Goal: Information Seeking & Learning: Check status

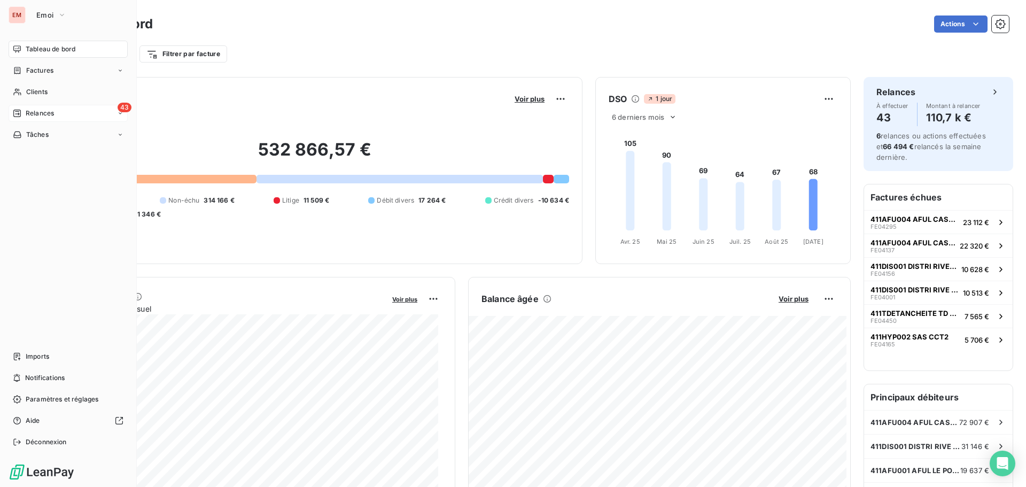
click at [28, 121] on div "43 Relances" at bounding box center [68, 113] width 119 height 17
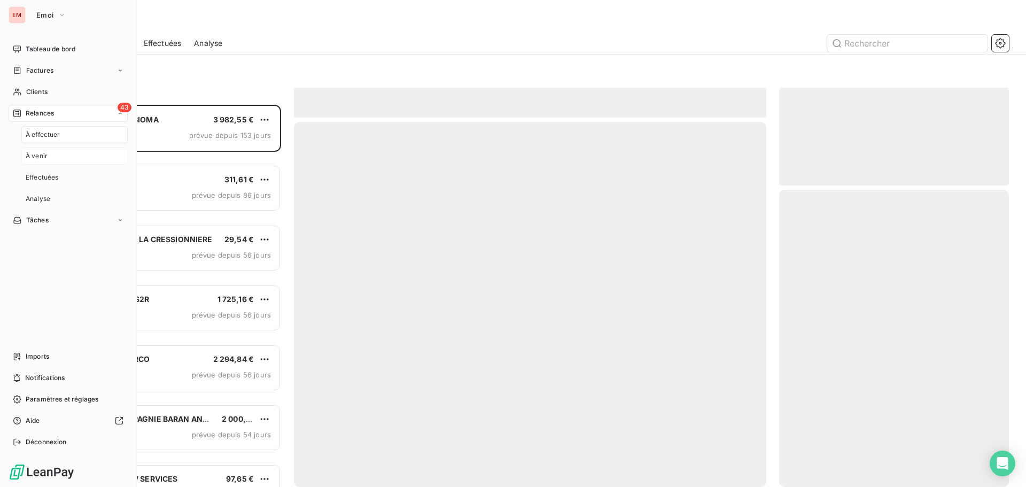
scroll to position [374, 222]
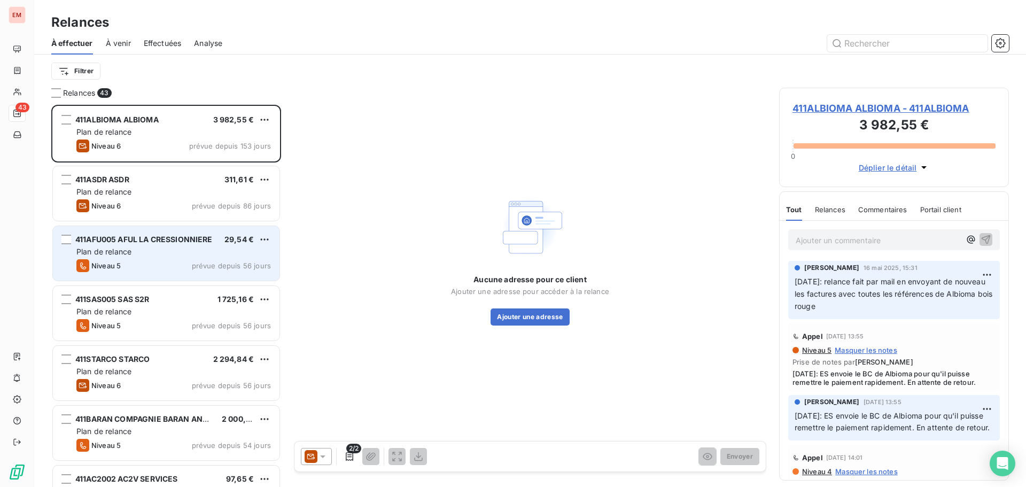
click at [148, 254] on div "Plan de relance" at bounding box center [173, 251] width 195 height 11
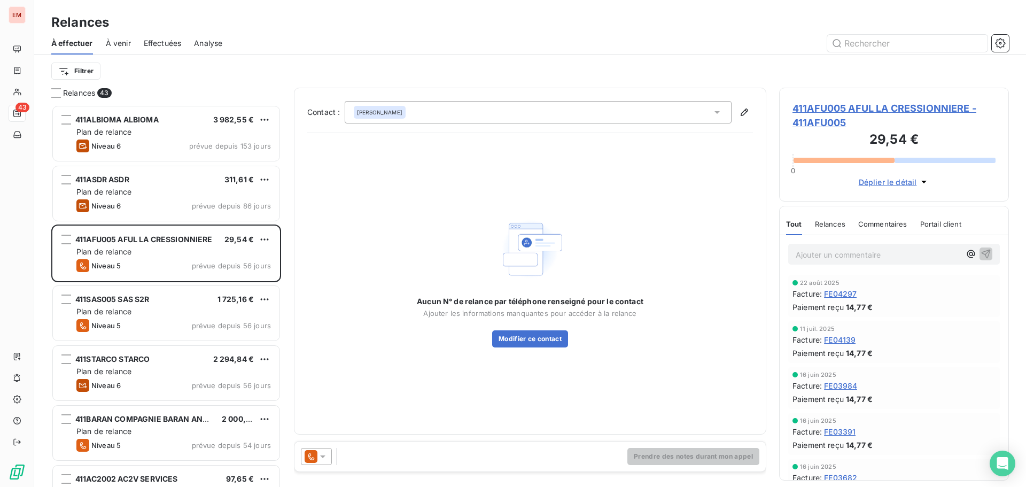
click at [314, 462] on icon at bounding box center [311, 456] width 13 height 13
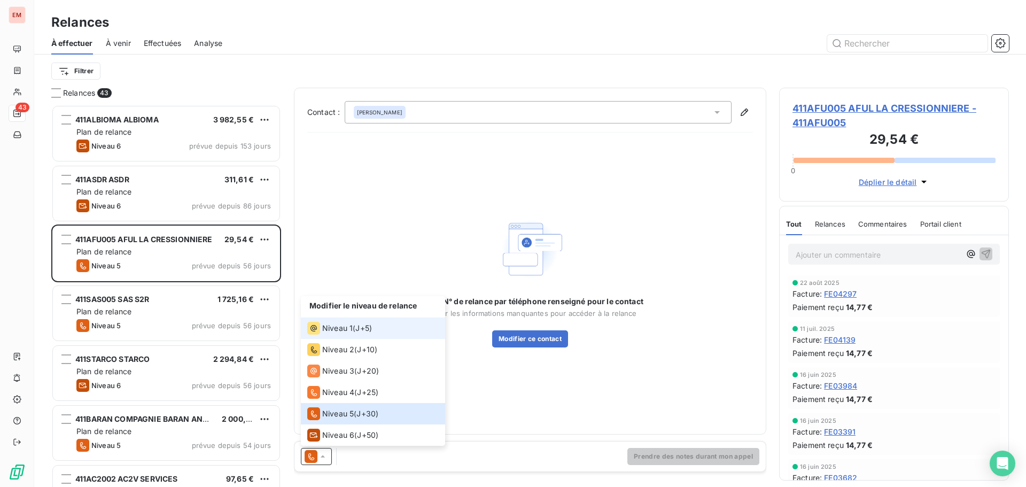
click at [344, 327] on span "Niveau 1" at bounding box center [337, 328] width 30 height 11
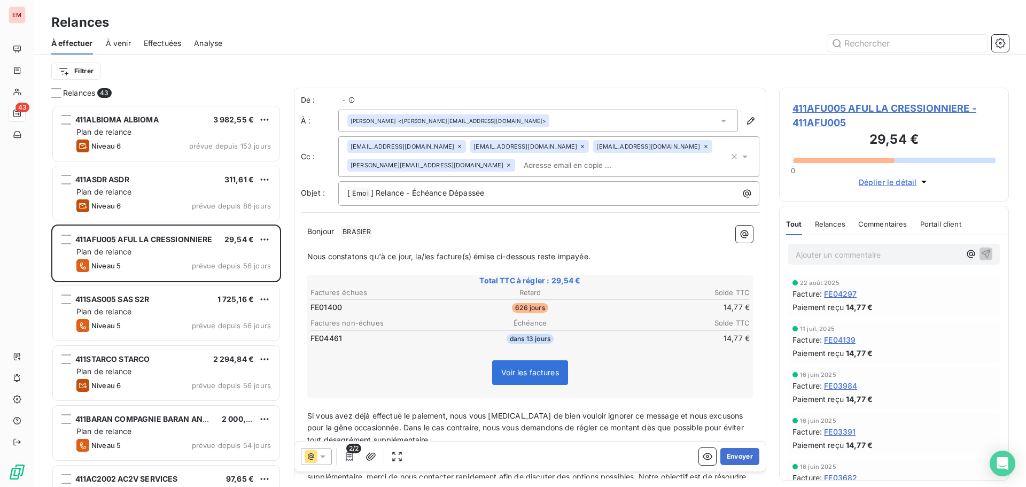
scroll to position [374, 222]
click at [897, 111] on span "411AFU005 AFUL LA CRESSIONNIERE - 411AFU005" at bounding box center [894, 115] width 203 height 29
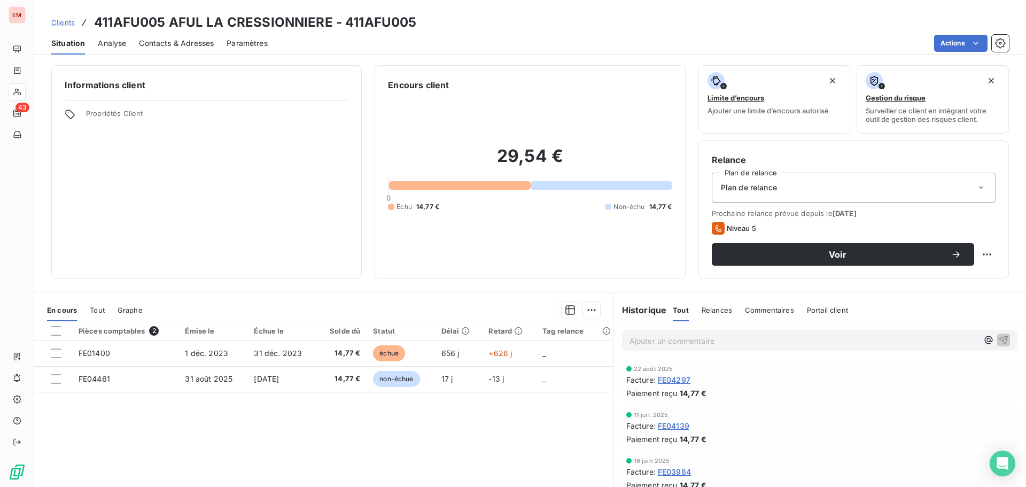
click at [98, 312] on span "Tout" at bounding box center [97, 310] width 15 height 9
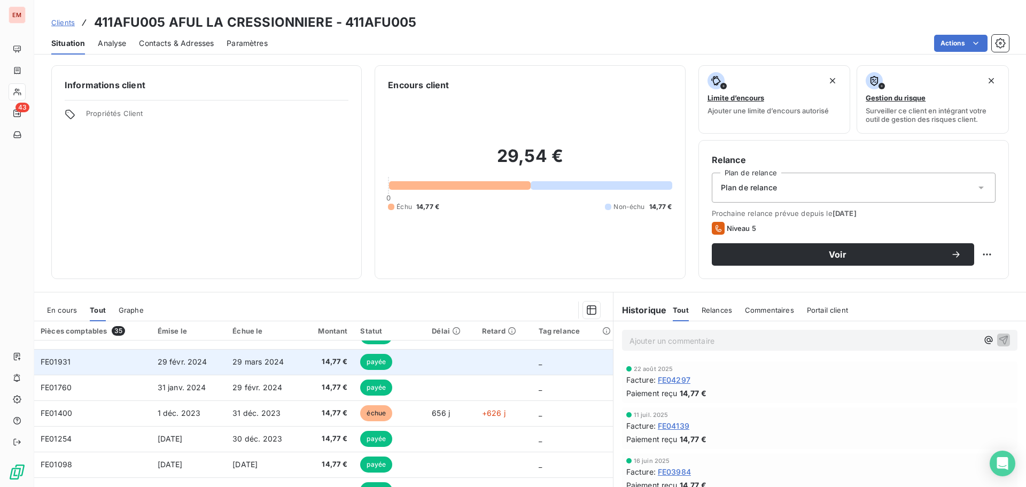
scroll to position [455, 0]
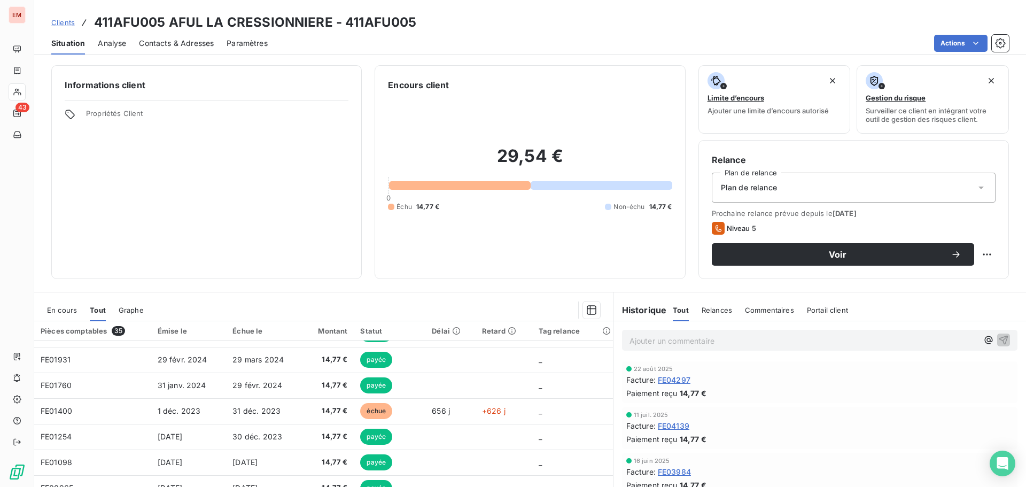
click at [66, 22] on span "Clients" at bounding box center [63, 22] width 24 height 9
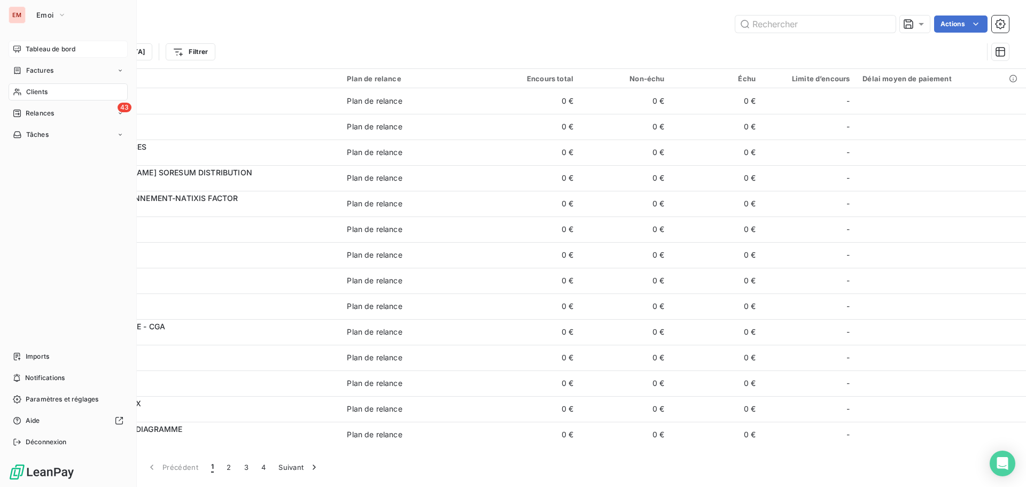
click at [52, 46] on span "Tableau de bord" at bounding box center [51, 49] width 50 height 10
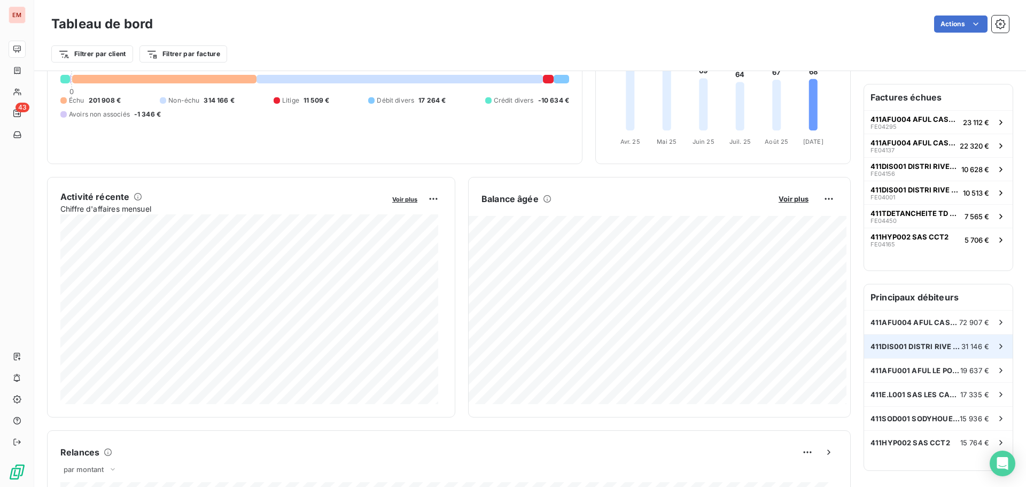
scroll to position [161, 0]
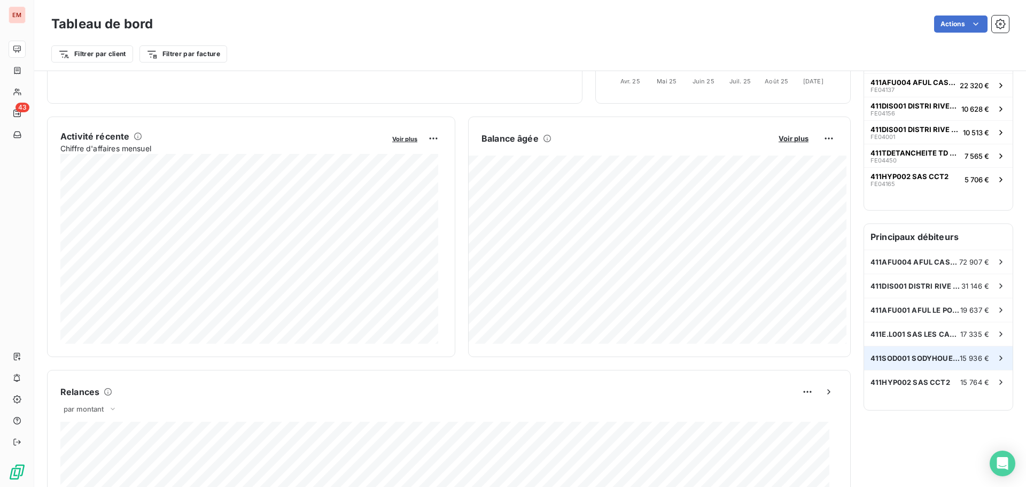
click at [920, 359] on span "411SOD001 SODYHOUEST" at bounding box center [915, 358] width 89 height 9
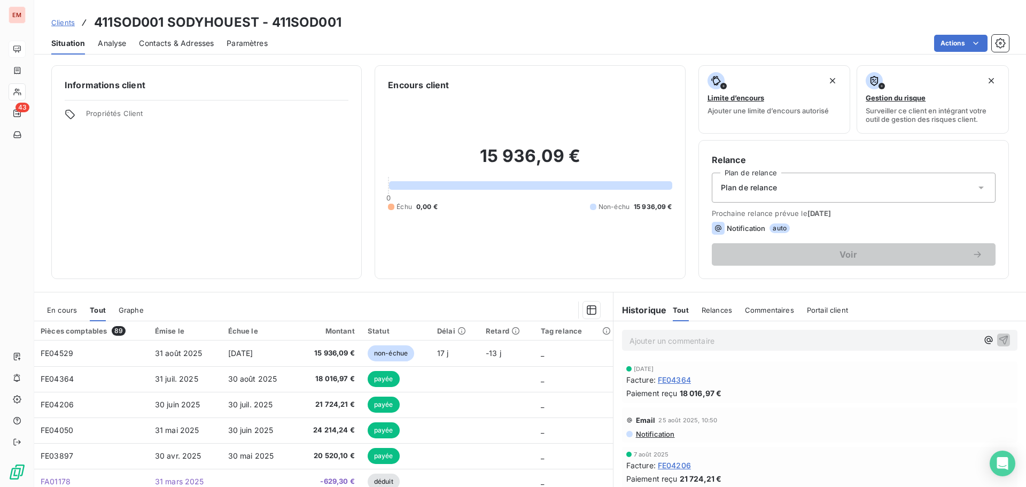
click at [66, 24] on span "Clients" at bounding box center [63, 22] width 24 height 9
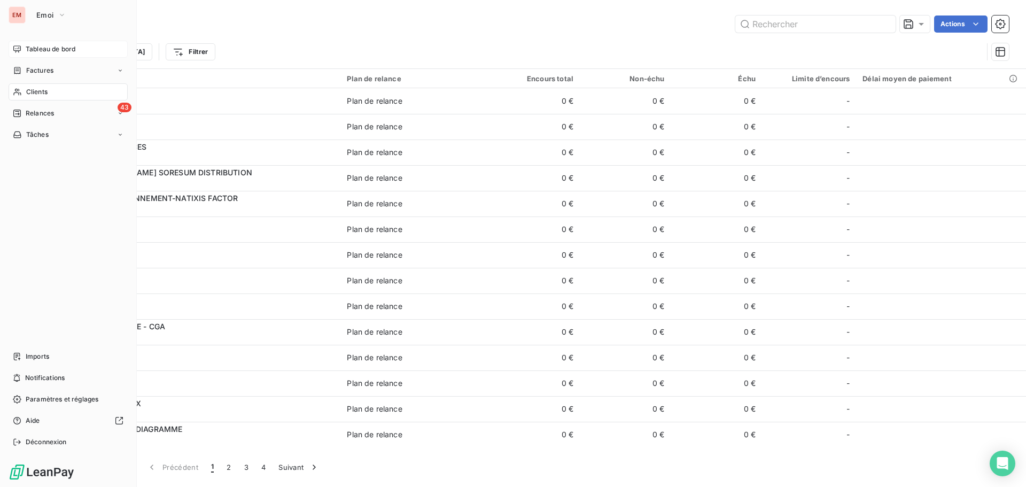
click at [40, 49] on span "Tableau de bord" at bounding box center [51, 49] width 50 height 10
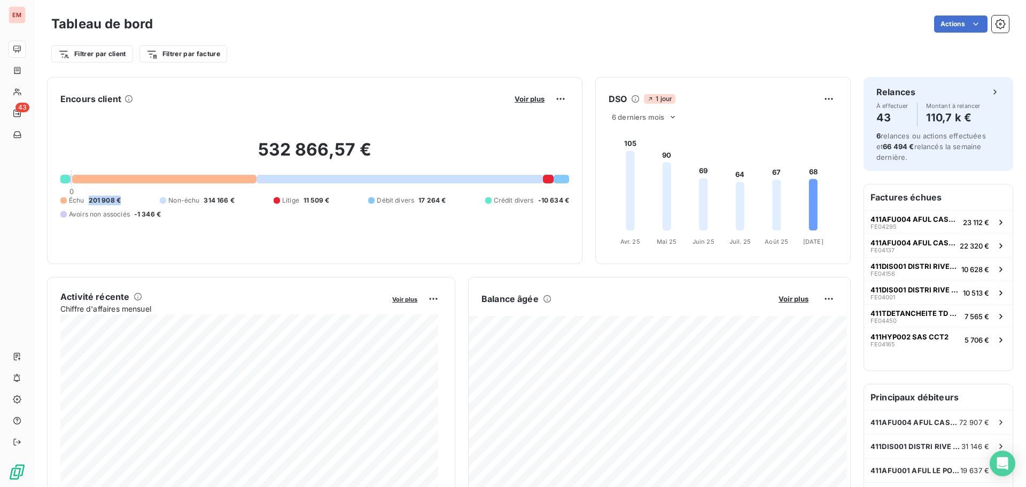
drag, startPoint x: 88, startPoint y: 199, endPoint x: 128, endPoint y: 199, distance: 40.1
click at [128, 199] on div "Échu 201 908 € Non-échu 314 166 € Litige 11 509 € Débit divers 17 264 € Crédit …" at bounding box center [314, 208] width 509 height 24
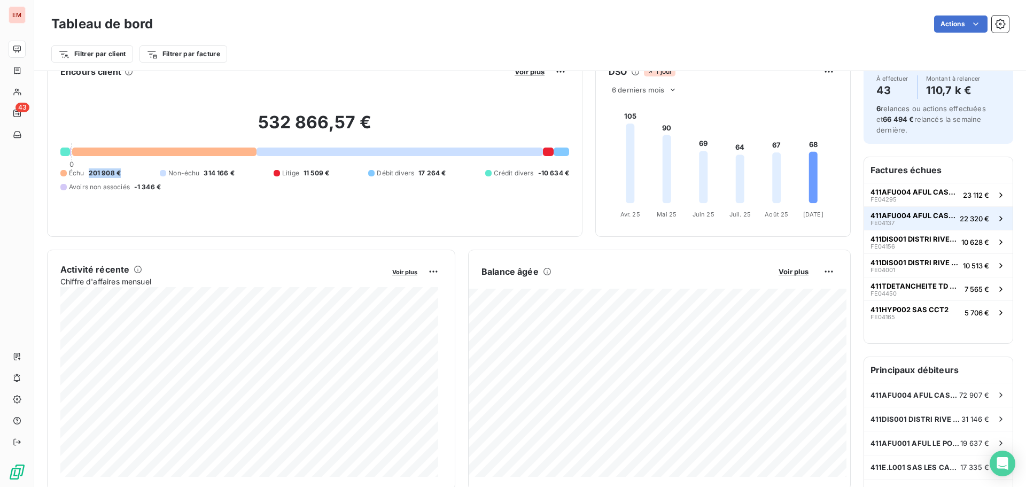
scroll to position [54, 0]
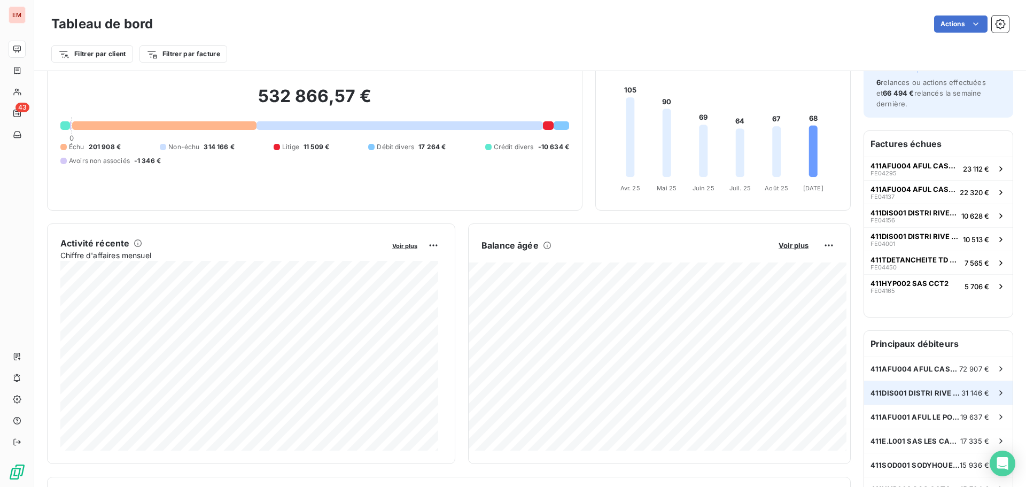
click at [926, 393] on span "411DIS001 DISTRI RIVE GAUCHE" at bounding box center [916, 393] width 91 height 9
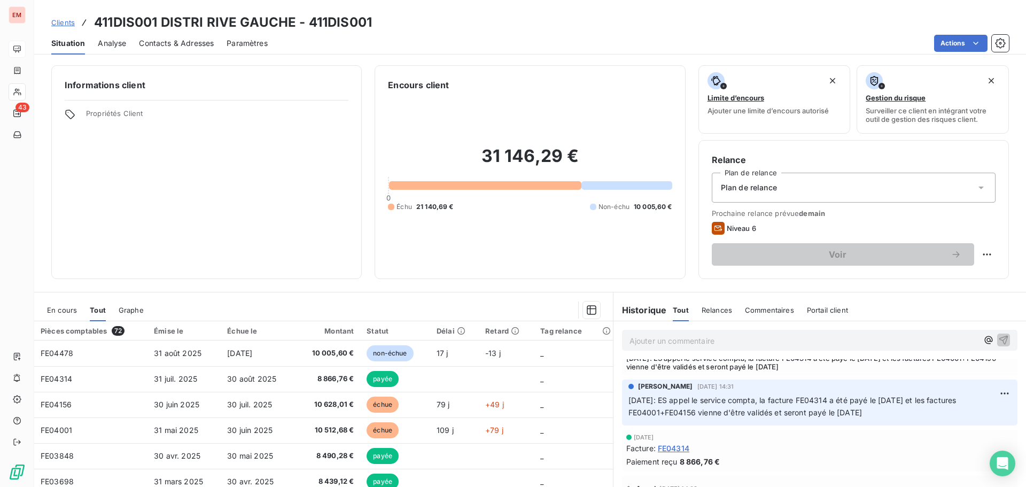
click at [54, 25] on span "Clients" at bounding box center [63, 22] width 24 height 9
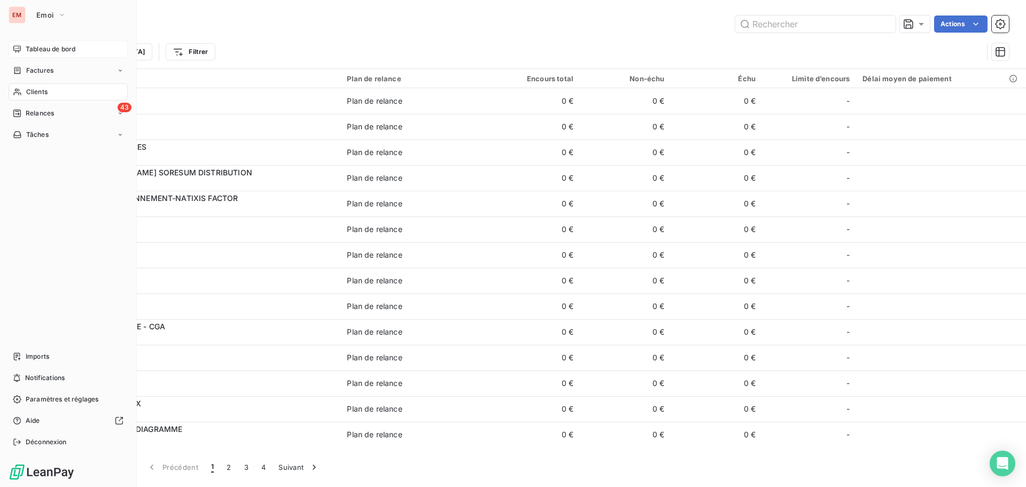
click at [30, 51] on span "Tableau de bord" at bounding box center [51, 49] width 50 height 10
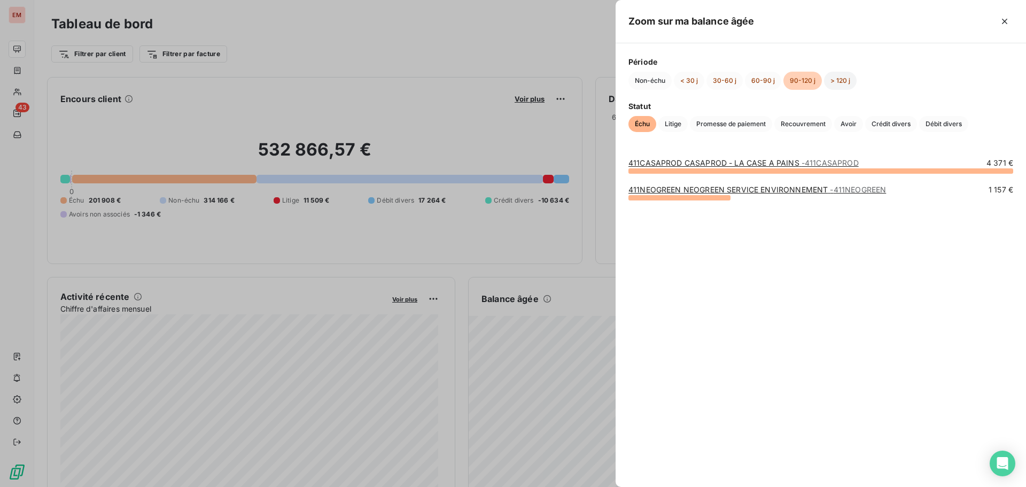
click at [835, 80] on button "> 120 j" at bounding box center [840, 81] width 33 height 18
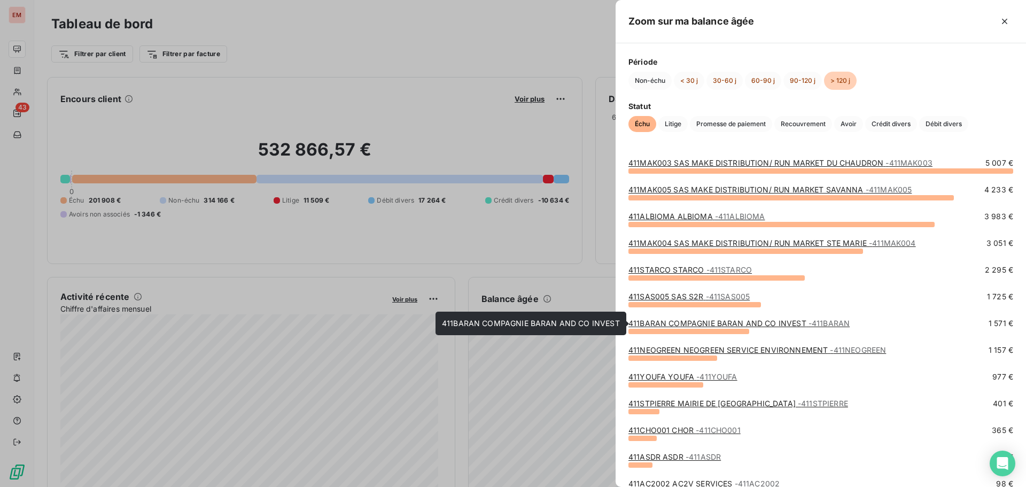
click at [696, 327] on link "411BARAN COMPAGNIE BARAN AND CO INVEST - 411BARAN" at bounding box center [739, 323] width 221 height 9
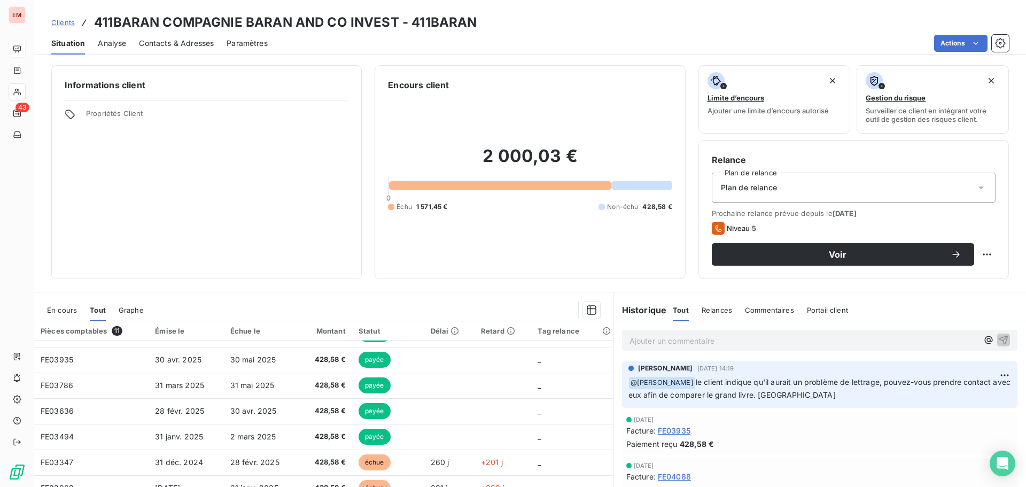
click at [67, 26] on span "Clients" at bounding box center [63, 22] width 24 height 9
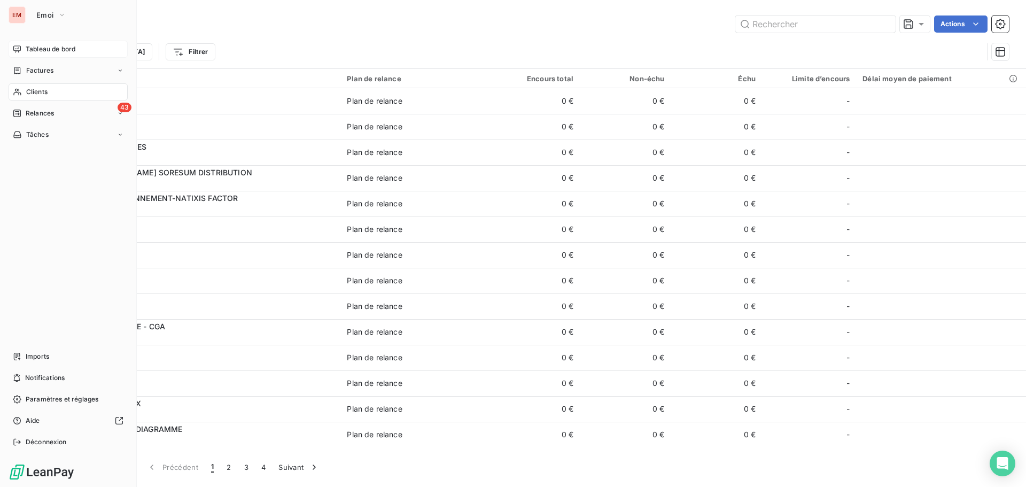
click at [36, 45] on span "Tableau de bord" at bounding box center [51, 49] width 50 height 10
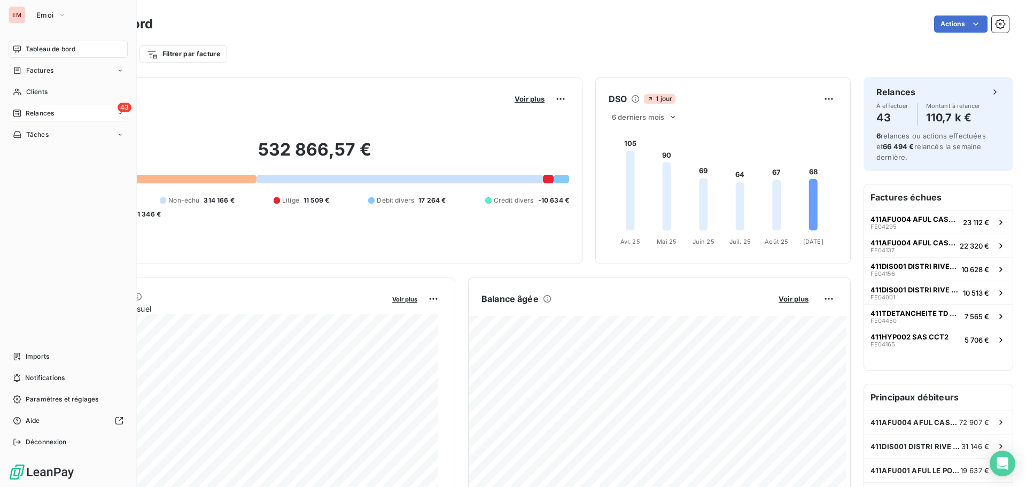
click at [18, 111] on icon at bounding box center [16, 113] width 7 height 7
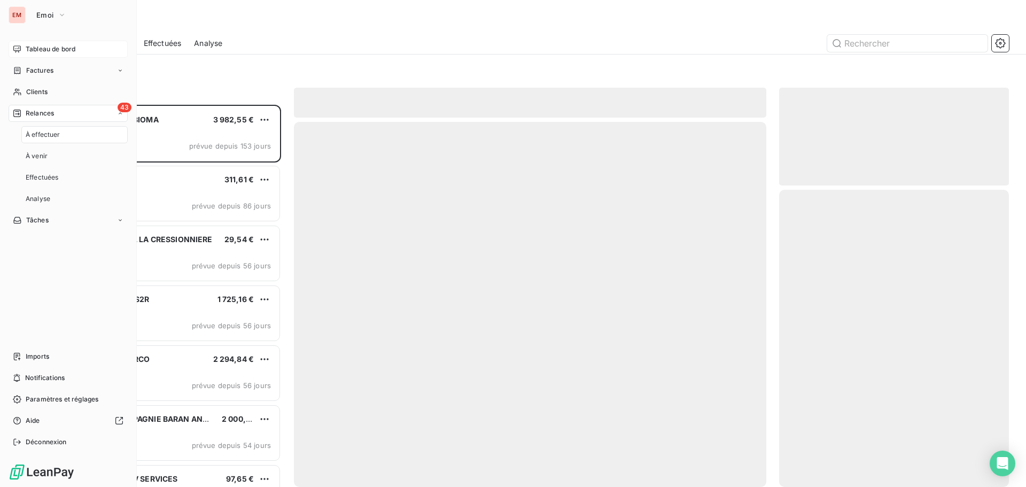
scroll to position [374, 222]
click at [46, 50] on span "Tableau de bord" at bounding box center [51, 49] width 50 height 10
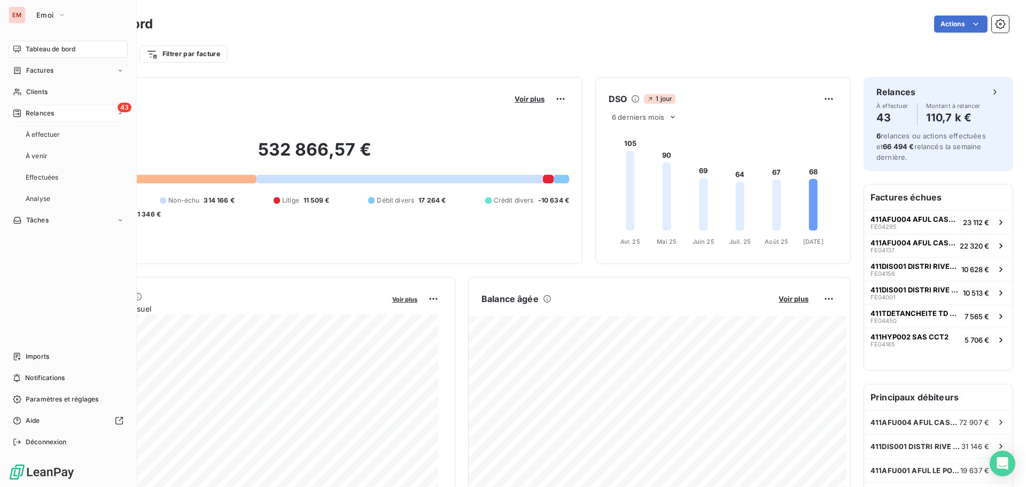
click at [107, 115] on div "43 Relances" at bounding box center [68, 113] width 119 height 17
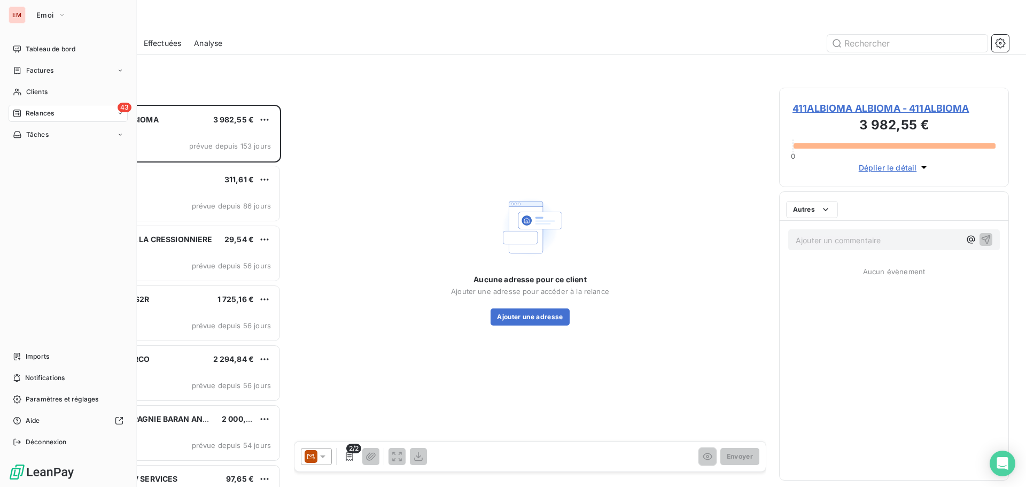
scroll to position [374, 222]
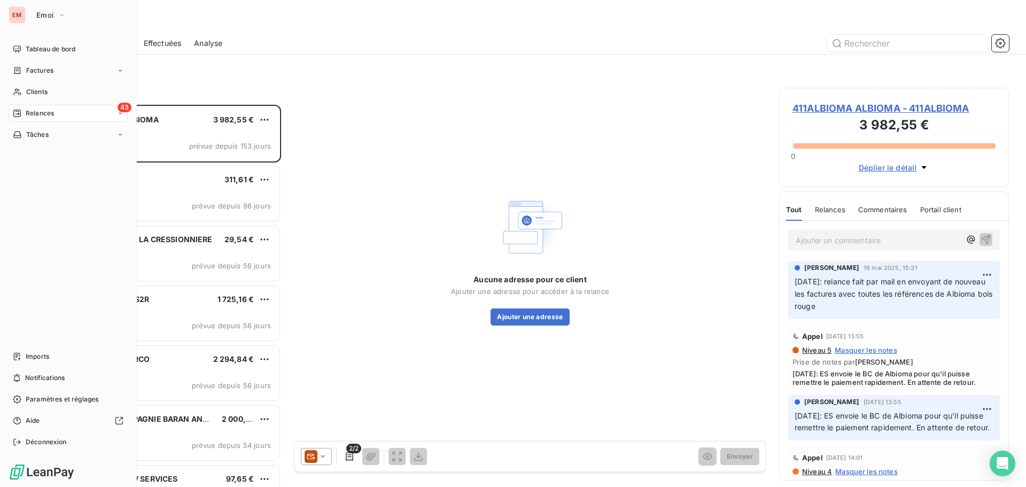
click at [25, 112] on div "Relances" at bounding box center [33, 113] width 41 height 10
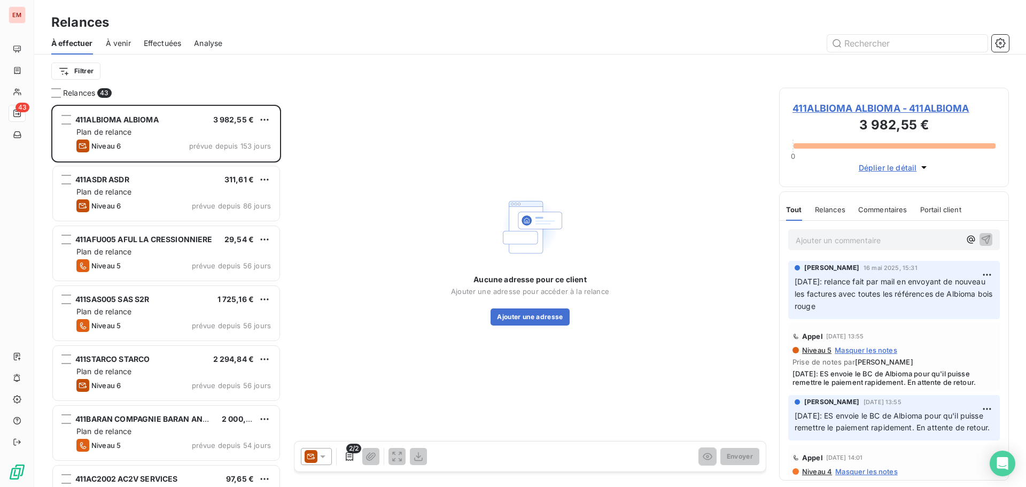
click at [227, 91] on div "Relances 43" at bounding box center [166, 93] width 230 height 11
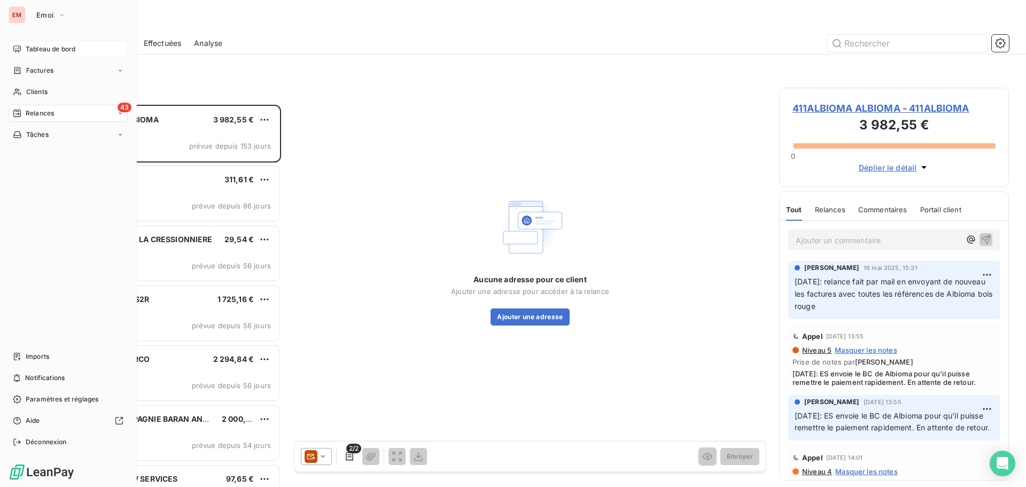
click at [21, 51] on div "Tableau de bord" at bounding box center [68, 49] width 119 height 17
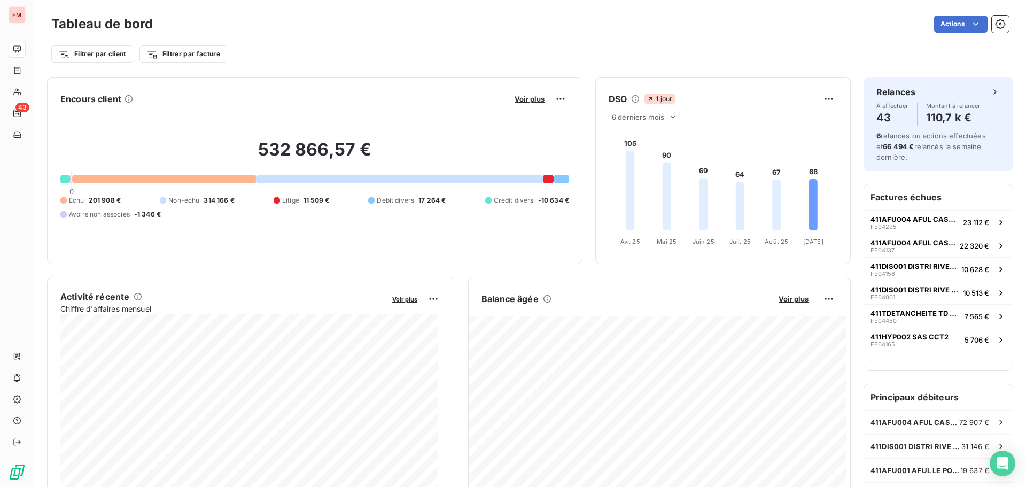
click at [113, 197] on span "201 908 €" at bounding box center [105, 201] width 32 height 10
click at [160, 144] on h2 "532 866,57 €" at bounding box center [314, 155] width 509 height 32
drag, startPoint x: 593, startPoint y: 251, endPoint x: 700, endPoint y: 284, distance: 112.4
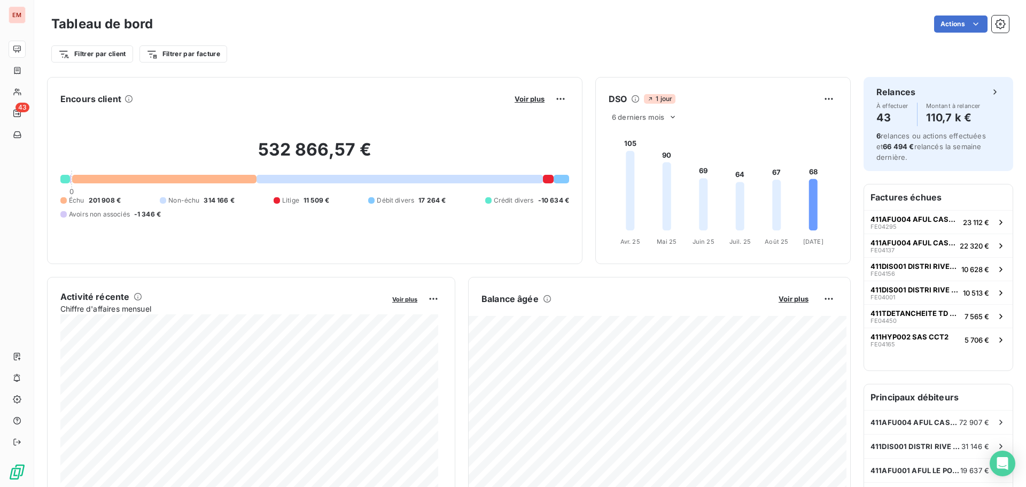
click at [656, 262] on div "DSO 1 jour 6 derniers mois 105 90 69 64 67 68 [DATE] Avr. [DATE] Mai [DATE] Jui…" at bounding box center [722, 170] width 255 height 187
drag, startPoint x: 602, startPoint y: 268, endPoint x: 599, endPoint y: 94, distance: 173.7
click at [596, 81] on div "DSO 1 jour 6 derniers mois 105 90 69 64 67 68 [DATE] Avr. [DATE] Mai [DATE] Jui…" at bounding box center [722, 170] width 255 height 187
